Goal: Task Accomplishment & Management: Use online tool/utility

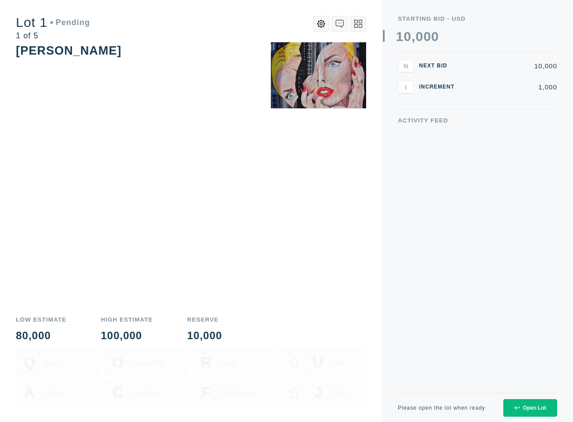
click at [515, 407] on icon at bounding box center [516, 409] width 5 height 4
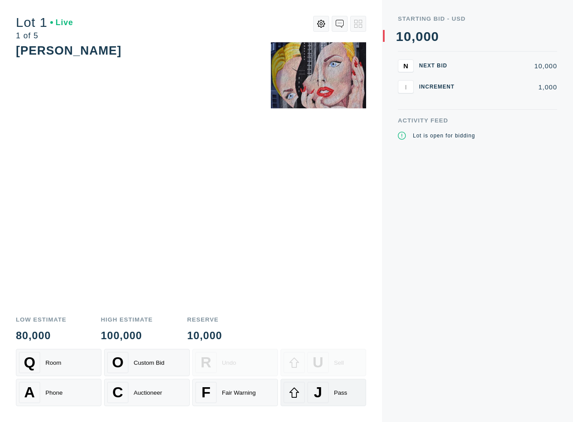
click at [305, 396] on div "J Pass" at bounding box center [323, 392] width 79 height 21
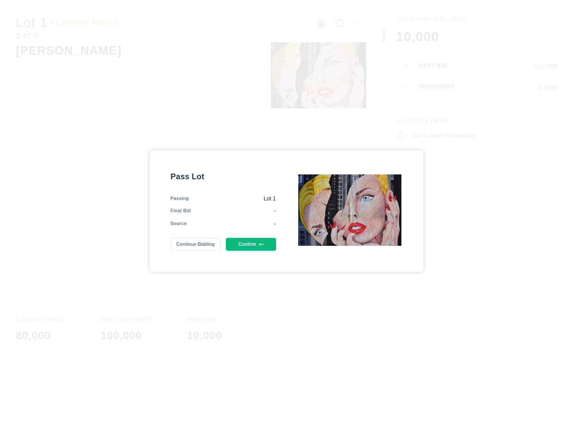
click at [250, 238] on button "Confirm" at bounding box center [251, 244] width 50 height 13
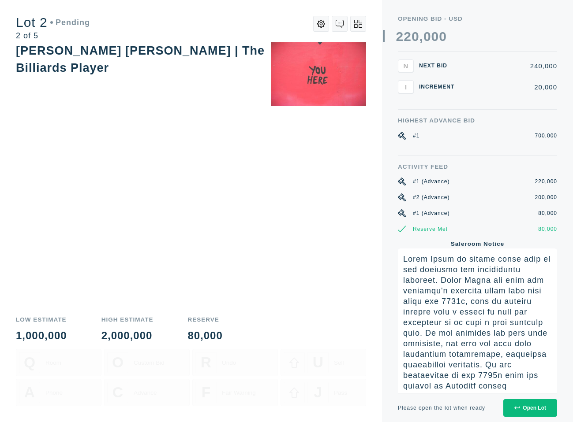
click at [516, 408] on icon at bounding box center [516, 409] width 5 height 4
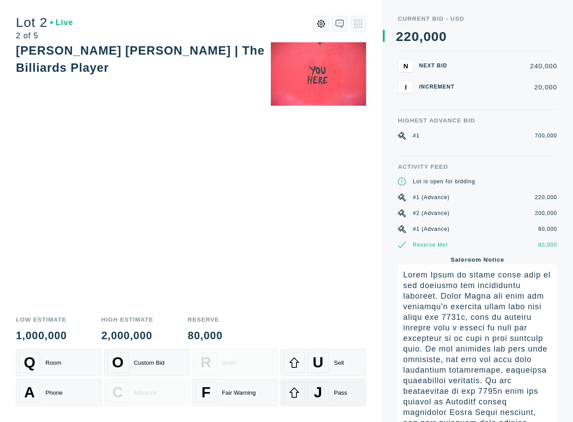
click at [300, 394] on div at bounding box center [294, 392] width 21 height 21
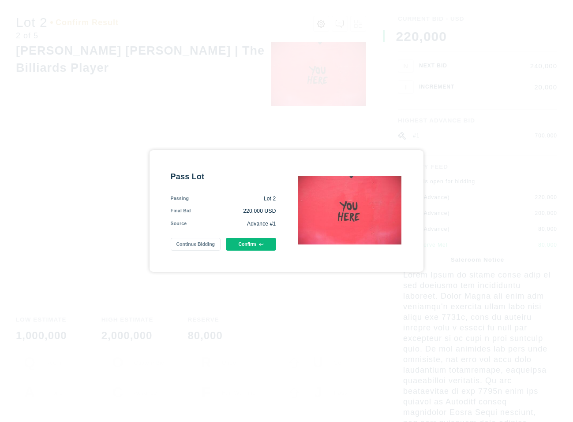
click at [261, 249] on button "Confirm" at bounding box center [251, 244] width 50 height 13
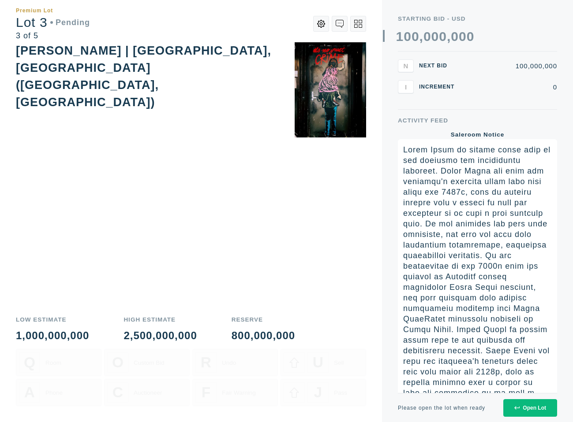
click at [528, 406] on div "Open Lot" at bounding box center [530, 408] width 32 height 6
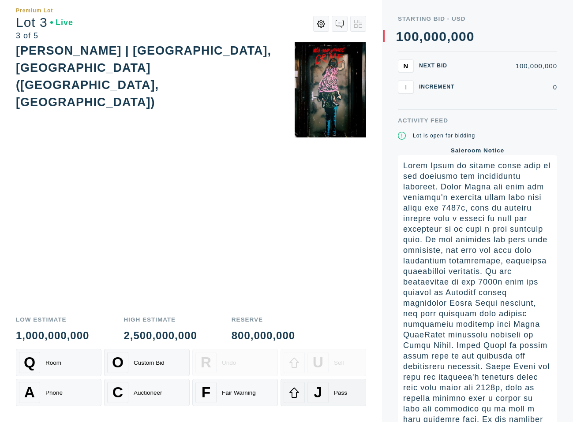
click at [321, 394] on span "J" at bounding box center [318, 392] width 8 height 17
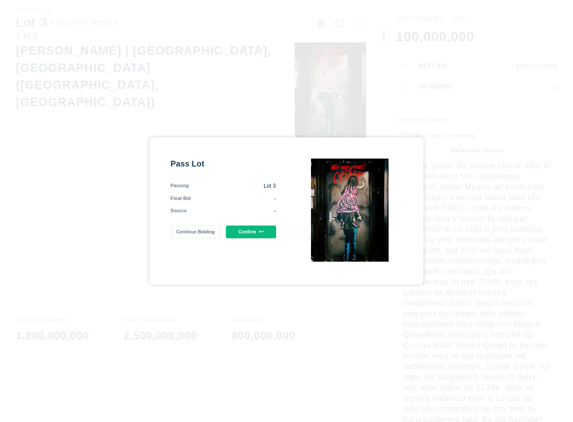
click at [246, 237] on button "Confirm" at bounding box center [251, 232] width 50 height 13
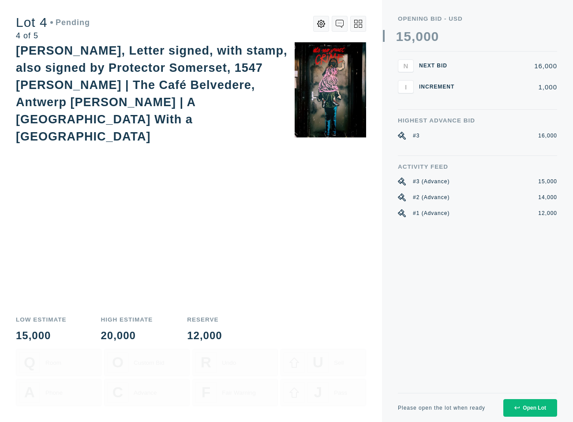
click at [534, 408] on div "Open Lot" at bounding box center [530, 408] width 32 height 6
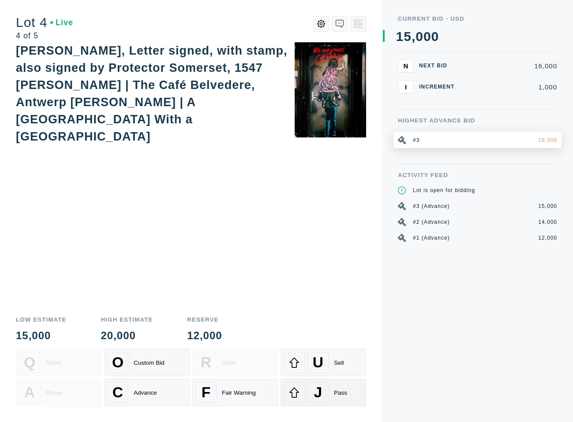
click at [314, 396] on span "J" at bounding box center [318, 392] width 8 height 17
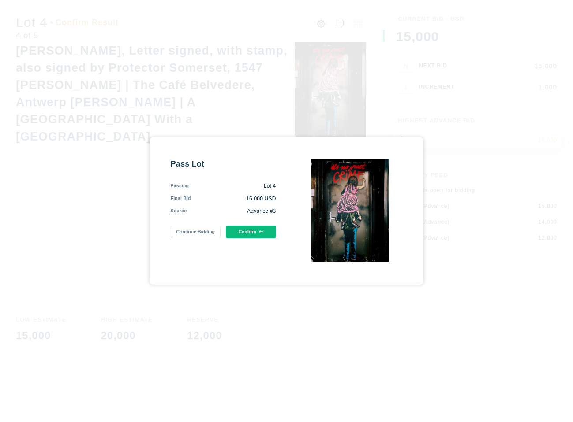
click at [263, 229] on button "Confirm" at bounding box center [251, 232] width 50 height 13
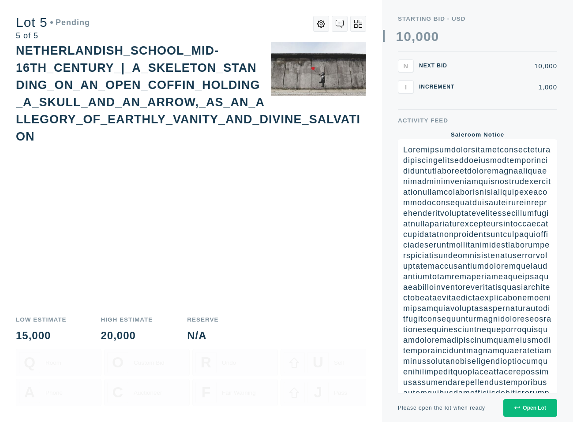
click at [519, 410] on icon at bounding box center [516, 408] width 5 height 5
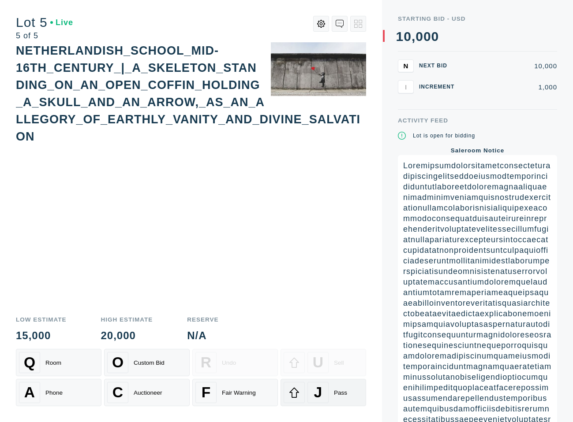
click at [303, 394] on div at bounding box center [294, 392] width 21 height 21
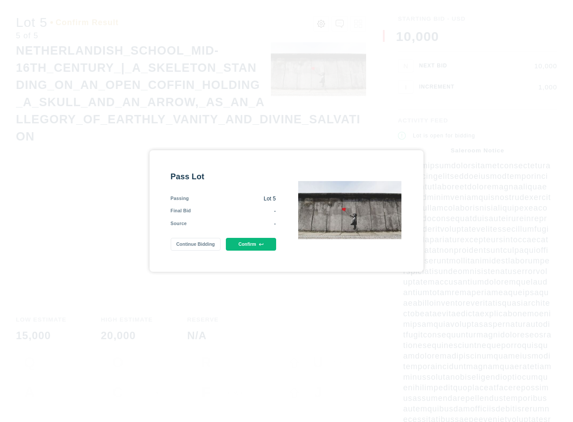
click at [262, 238] on button "Confirm" at bounding box center [251, 244] width 50 height 13
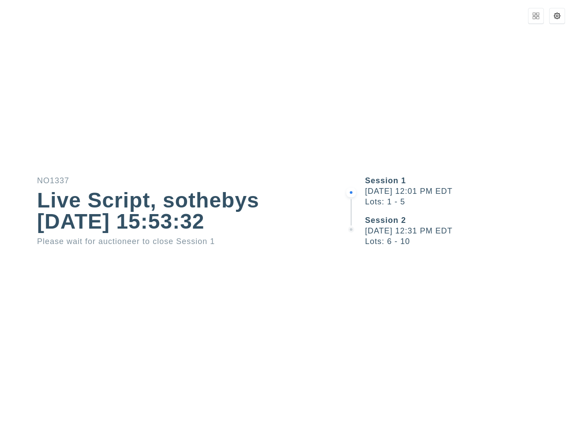
click at [262, 238] on div "Please wait for auctioneer to close Session 1" at bounding box center [171, 242] width 269 height 8
